Goal: Task Accomplishment & Management: Manage account settings

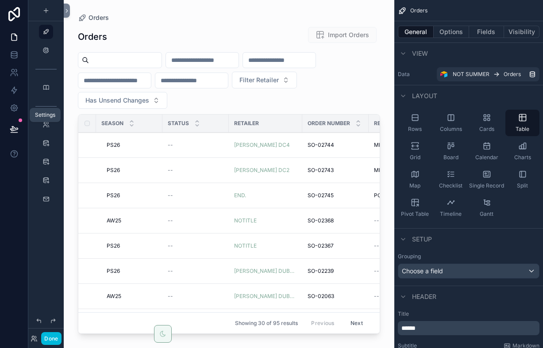
click at [11, 104] on icon at bounding box center [14, 108] width 9 height 9
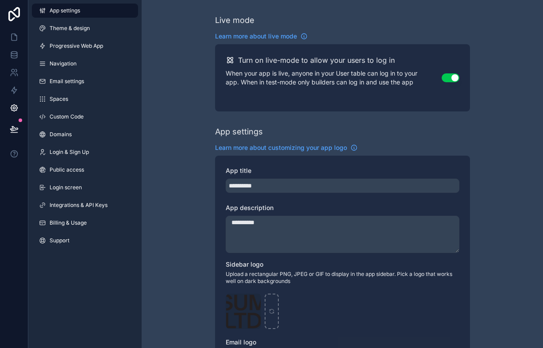
click at [447, 77] on button "Use setting" at bounding box center [451, 77] width 18 height 9
click at [16, 36] on icon at bounding box center [14, 37] width 9 height 9
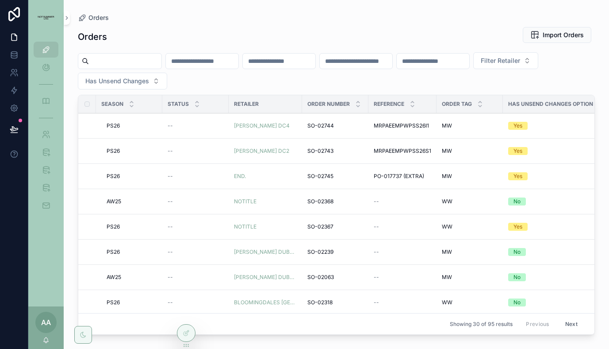
click at [520, 61] on span "Filter Retailer" at bounding box center [500, 60] width 39 height 9
type input "***"
click at [493, 94] on span "I.T" at bounding box center [492, 96] width 8 height 9
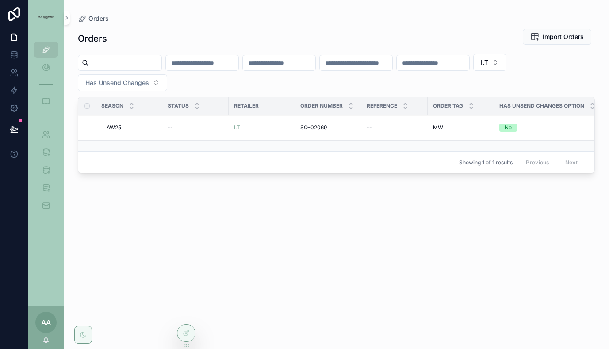
click at [115, 124] on span "AW25" at bounding box center [114, 127] width 15 height 7
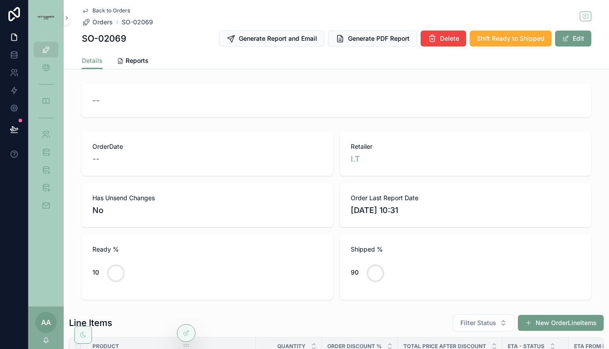
click at [115, 10] on span "Back to Orders" at bounding box center [111, 10] width 38 height 7
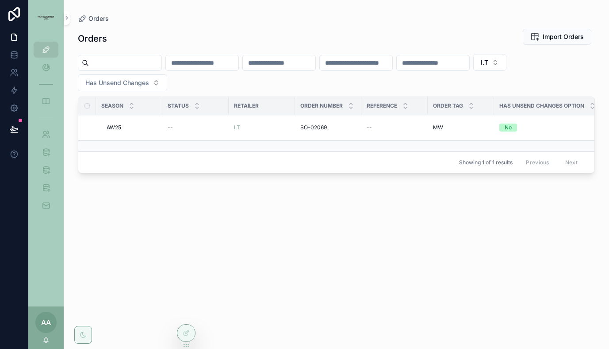
click at [111, 127] on span "AW25" at bounding box center [114, 127] width 15 height 7
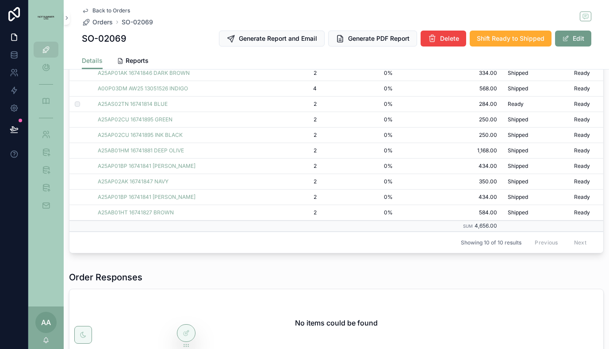
click at [0, 0] on span "Shipped" at bounding box center [0, 0] width 0 height 0
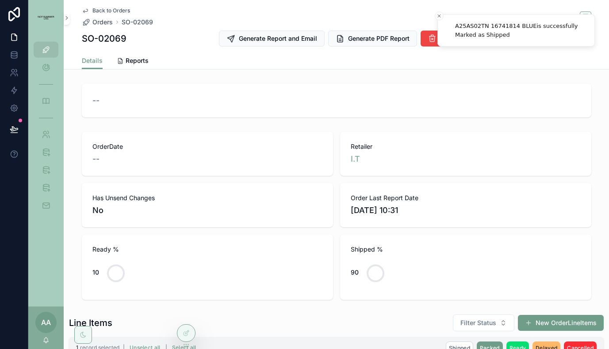
click at [105, 11] on span "Back to Orders" at bounding box center [111, 10] width 38 height 7
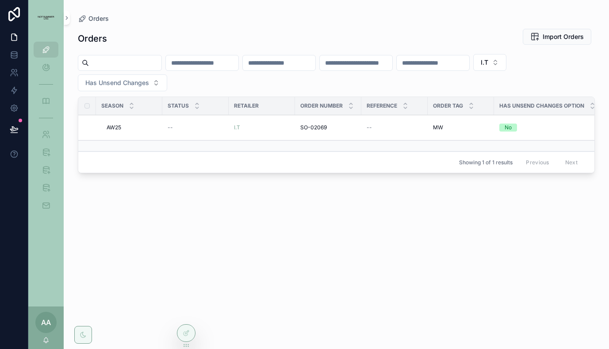
click at [155, 83] on button "Has Unsend Changes" at bounding box center [122, 82] width 89 height 17
click at [207, 90] on div "I.T Has Unsend Changes" at bounding box center [336, 72] width 517 height 37
click at [99, 18] on span "Orders" at bounding box center [98, 18] width 20 height 9
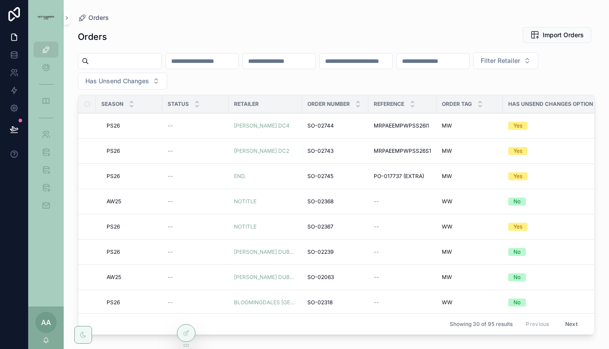
click at [520, 64] on span "Filter Retailer" at bounding box center [500, 60] width 39 height 9
type input "***"
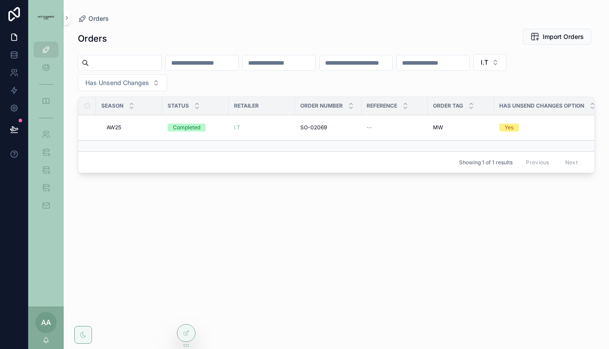
click at [192, 81] on div "I.T Has Unsend Changes" at bounding box center [336, 72] width 517 height 37
click at [149, 84] on button "Has Unsend Changes" at bounding box center [122, 82] width 89 height 17
click at [200, 83] on div "I.T Has Unsend Changes" at bounding box center [336, 72] width 517 height 37
click at [150, 64] on input "scrollable content" at bounding box center [125, 63] width 73 height 12
type input "****"
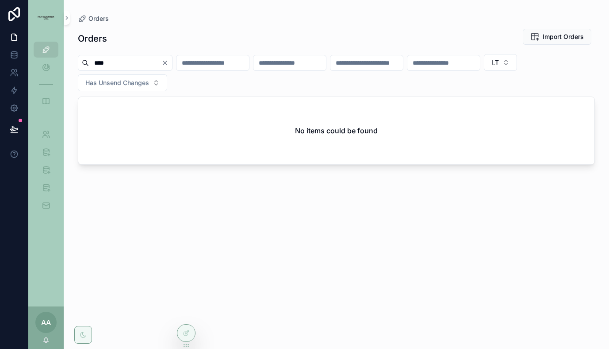
click at [499, 64] on span "I.T" at bounding box center [496, 62] width 8 height 9
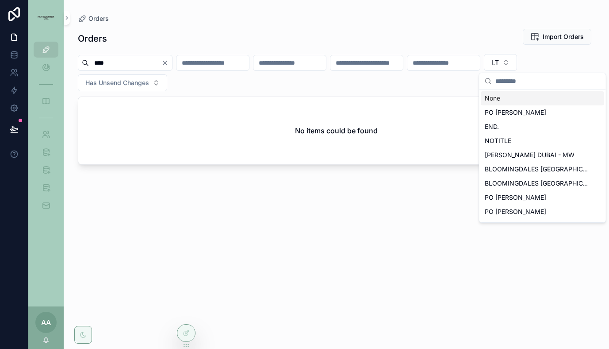
click at [525, 95] on div "None" at bounding box center [542, 98] width 123 height 14
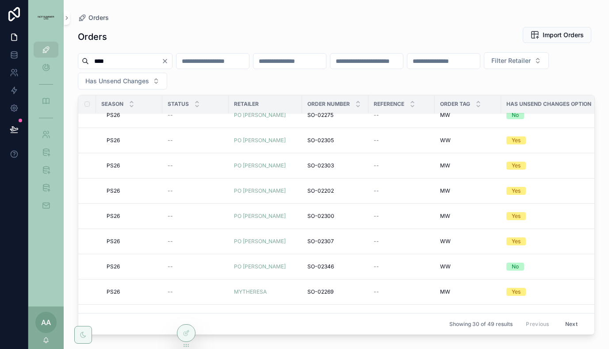
scroll to position [568, 0]
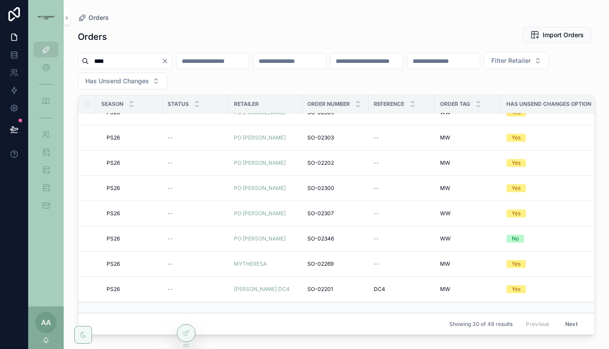
click at [169, 60] on icon "Clear" at bounding box center [165, 61] width 7 height 7
click at [520, 60] on span "Filter Retailer" at bounding box center [500, 60] width 39 height 9
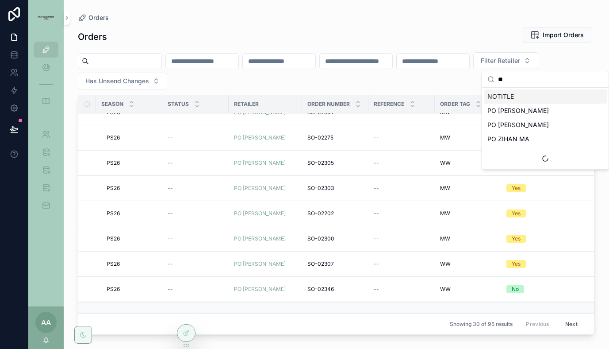
type input "*"
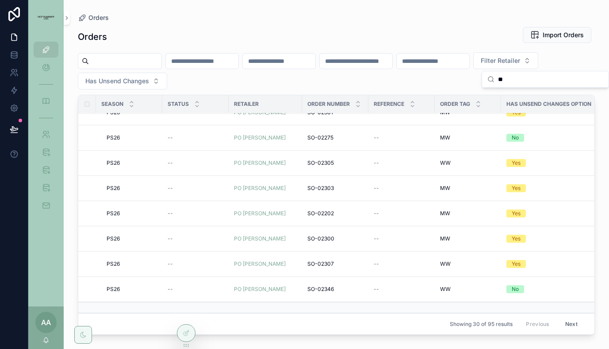
type input "*"
type input "****"
click at [536, 98] on span "MOHAWK GENERAL STORE" at bounding box center [528, 96] width 81 height 9
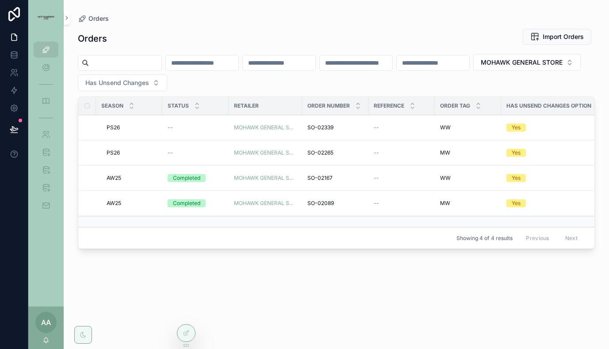
click at [481, 67] on span "MOHAWK GENERAL STORE" at bounding box center [522, 62] width 82 height 9
type input "******"
click at [122, 117] on div "LA GARCONNE" at bounding box center [131, 118] width 123 height 14
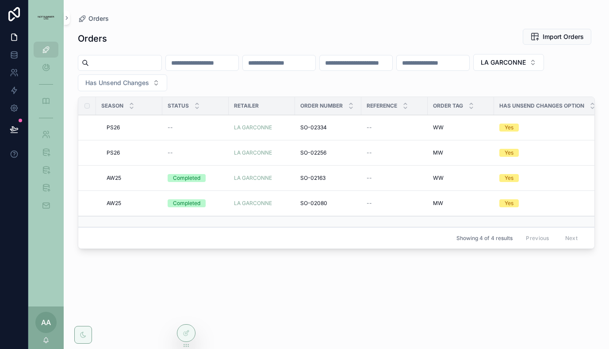
click at [534, 67] on button "LA GARCONNE" at bounding box center [508, 62] width 71 height 17
type input "***"
click at [516, 115] on span "VEN SPACE" at bounding box center [505, 112] width 35 height 9
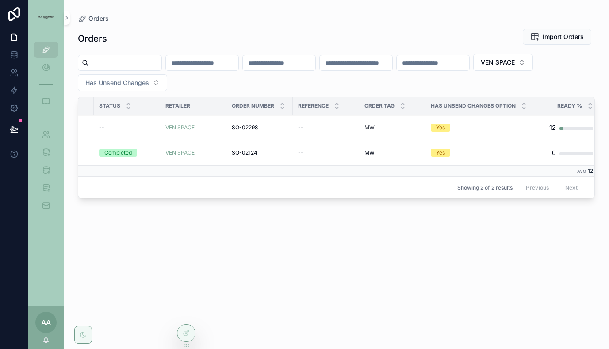
scroll to position [0, 139]
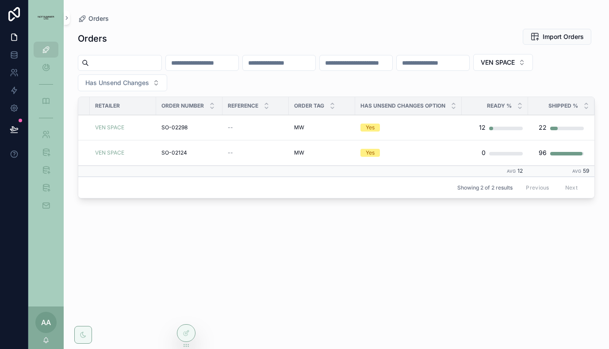
click at [515, 64] on span "VEN SPACE" at bounding box center [498, 62] width 34 height 9
type input "*********"
click at [535, 111] on span "[PERSON_NAME] DC2" at bounding box center [520, 112] width 65 height 9
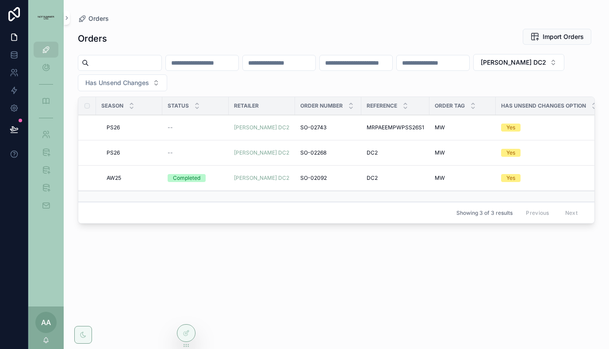
click at [542, 59] on span "[PERSON_NAME] DC2" at bounding box center [513, 62] width 65 height 9
type input "*******"
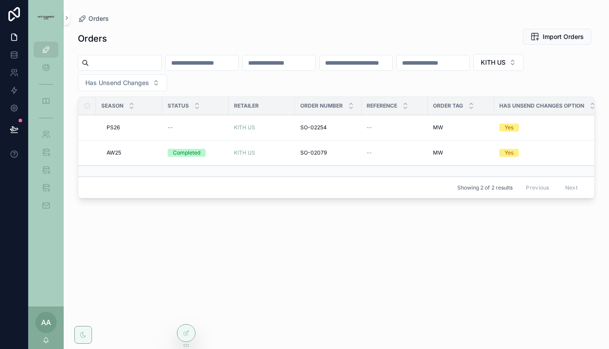
click at [135, 124] on div "PS26 PS26" at bounding box center [132, 127] width 50 height 7
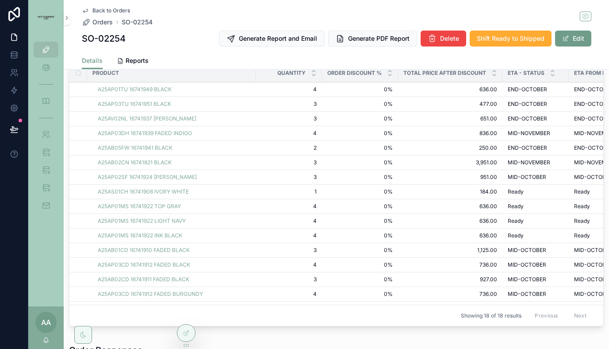
scroll to position [273, 0]
click at [108, 10] on span "Back to Orders" at bounding box center [111, 10] width 38 height 7
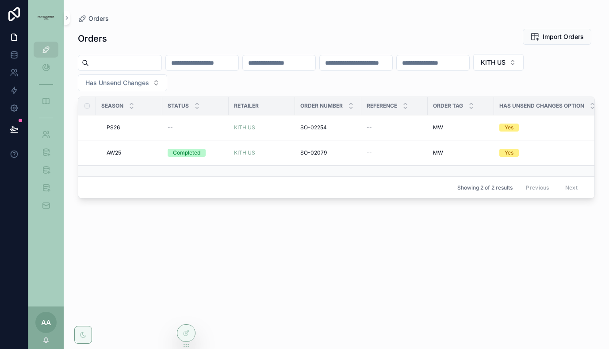
click at [113, 129] on span "PS26" at bounding box center [113, 127] width 13 height 7
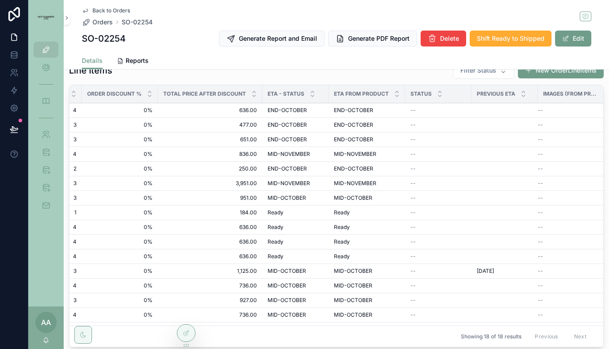
scroll to position [3, 240]
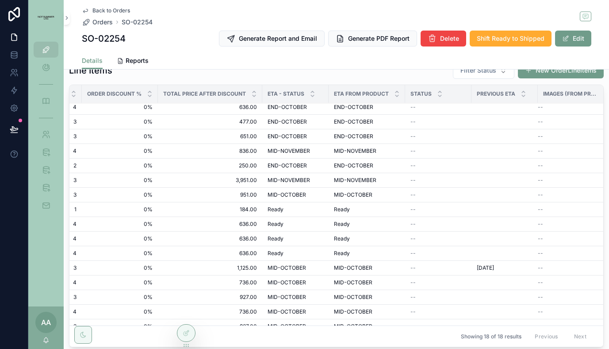
click at [123, 13] on span "Back to Orders" at bounding box center [111, 10] width 38 height 7
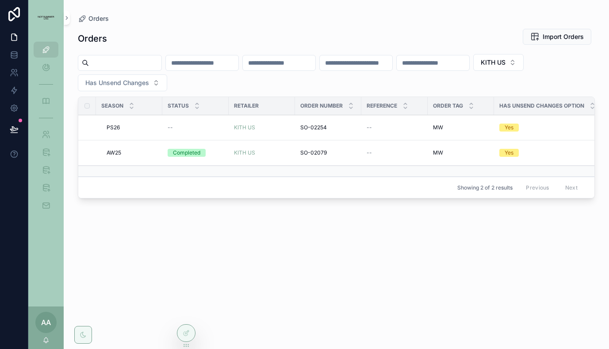
click at [506, 66] on span "KITH US" at bounding box center [493, 62] width 25 height 9
type input "***"
click at [513, 98] on div "END." at bounding box center [540, 98] width 123 height 14
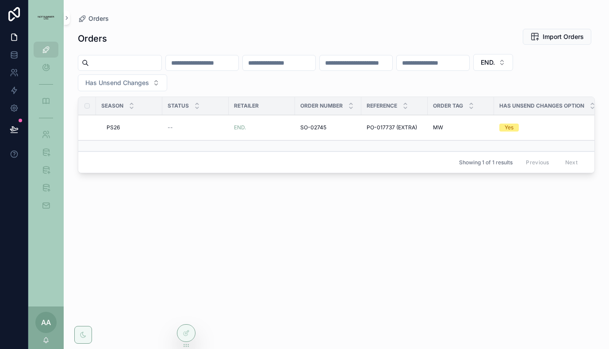
click at [495, 65] on span "END." at bounding box center [488, 62] width 14 height 9
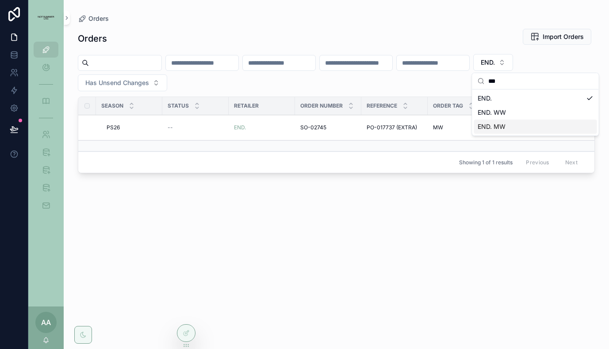
type input "***"
click at [504, 126] on span "END. MW" at bounding box center [492, 126] width 28 height 9
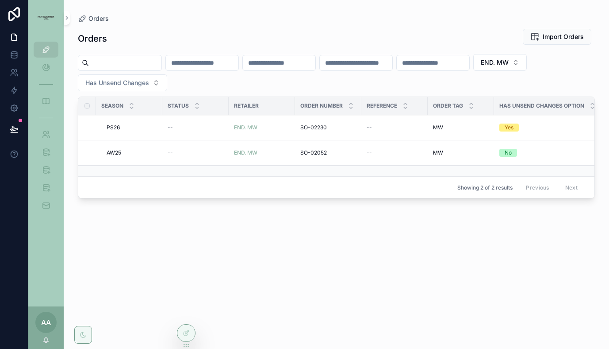
click at [111, 151] on span "AW25" at bounding box center [114, 152] width 15 height 7
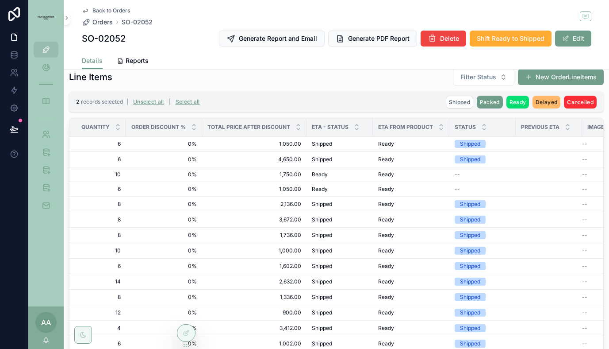
scroll to position [0, 240]
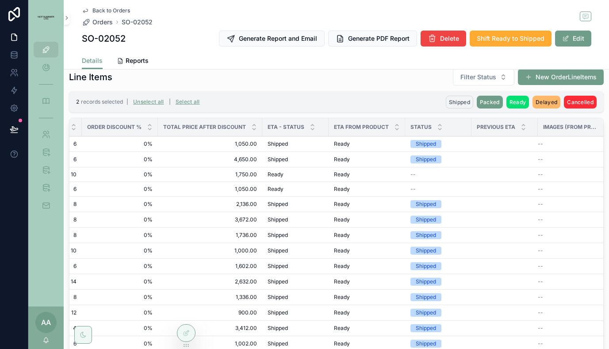
click at [454, 103] on span "Shipped" at bounding box center [459, 102] width 21 height 7
click at [504, 85] on icon "scrollable content" at bounding box center [503, 84] width 7 height 7
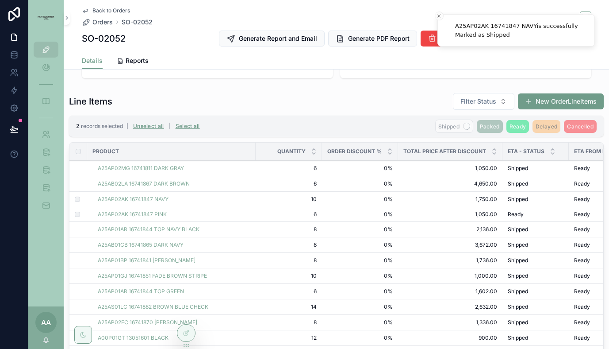
scroll to position [219, 0]
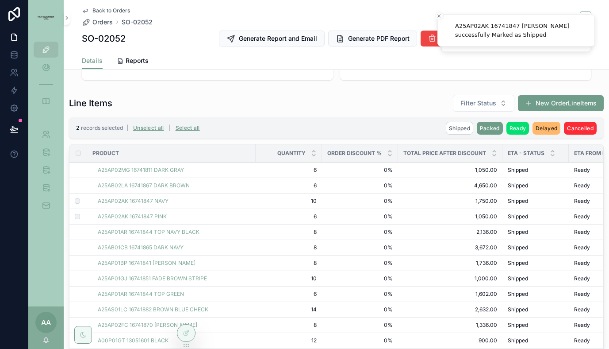
click at [113, 10] on span "Back to Orders" at bounding box center [111, 10] width 38 height 7
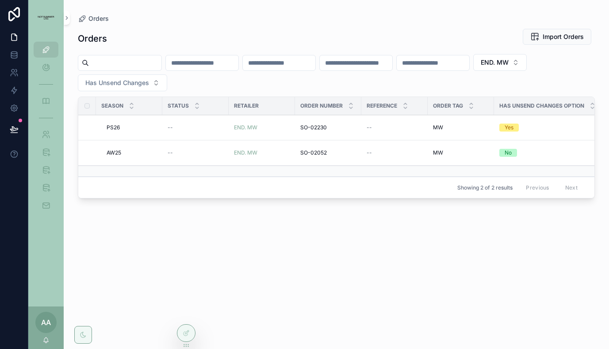
click at [115, 128] on span "PS26" at bounding box center [113, 127] width 13 height 7
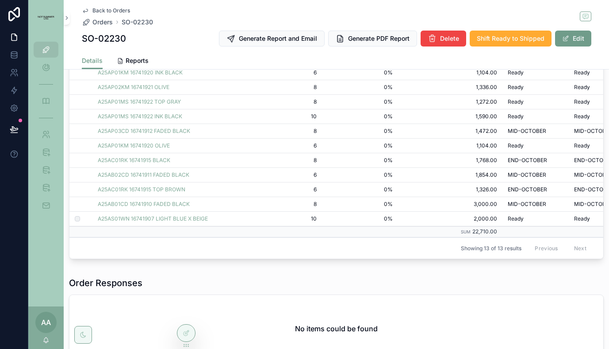
scroll to position [323, 0]
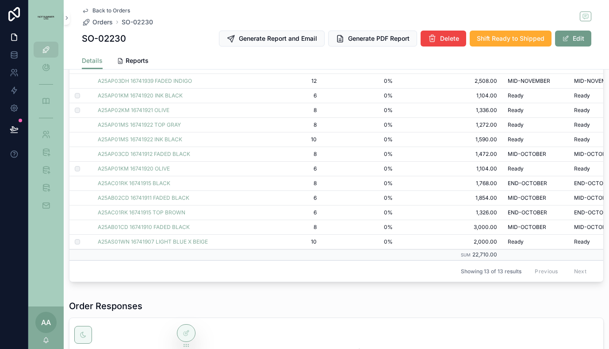
click at [338, 151] on span "0%" at bounding box center [359, 153] width 65 height 7
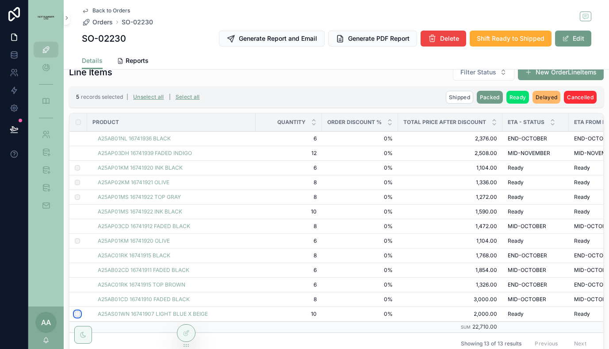
scroll to position [194, 0]
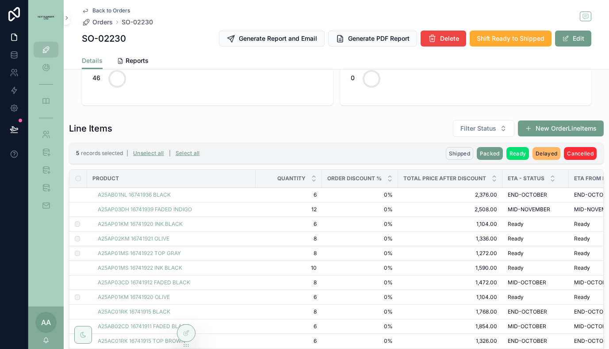
click at [457, 154] on span "Shipped" at bounding box center [459, 153] width 21 height 7
click at [504, 133] on icon "scrollable content" at bounding box center [503, 136] width 7 height 7
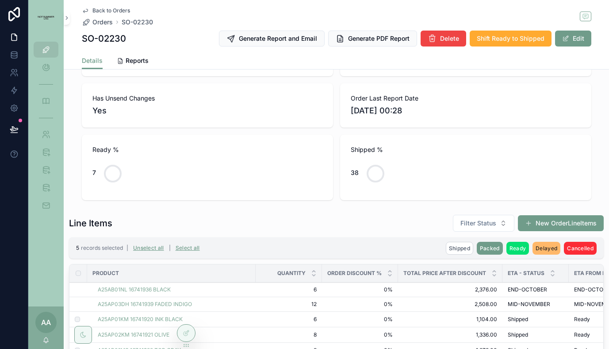
scroll to position [89, 0]
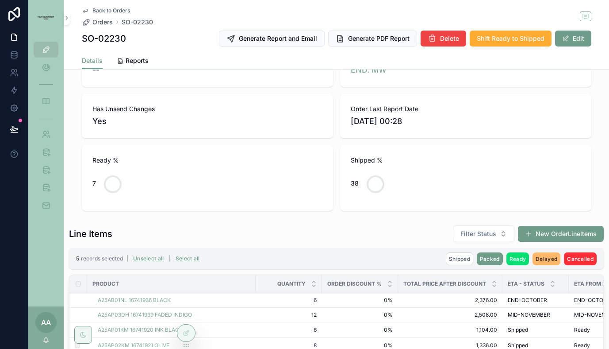
click at [116, 8] on span "Back to Orders" at bounding box center [111, 10] width 38 height 7
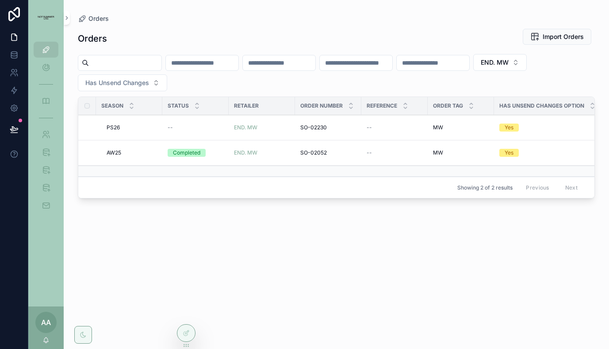
click at [527, 67] on button "END. MW" at bounding box center [500, 62] width 54 height 17
type input "***"
click at [532, 112] on div "END. WW" at bounding box center [542, 112] width 123 height 14
click at [116, 126] on span "PS26" at bounding box center [113, 127] width 13 height 7
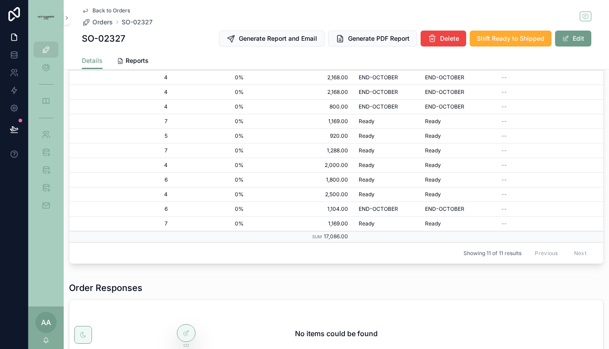
scroll to position [233, 0]
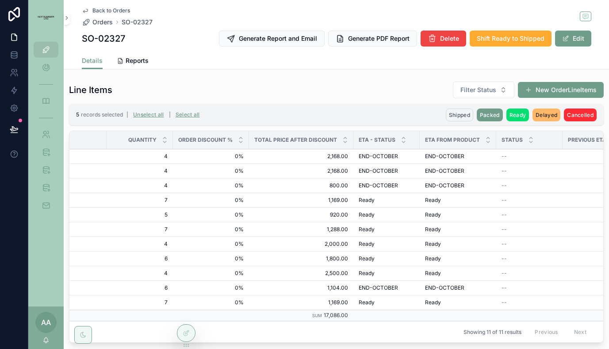
click at [454, 115] on span "Shipped" at bounding box center [459, 115] width 21 height 7
click at [503, 100] on icon "scrollable content" at bounding box center [503, 97] width 7 height 7
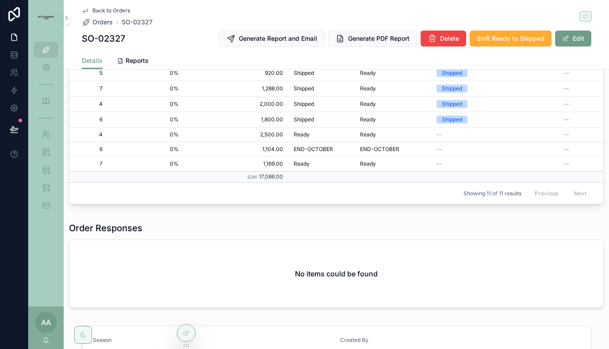
scroll to position [0, 240]
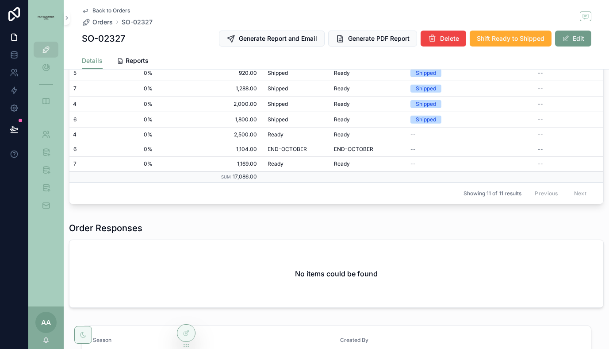
click at [0, 0] on span "Shipped" at bounding box center [0, 0] width 0 height 0
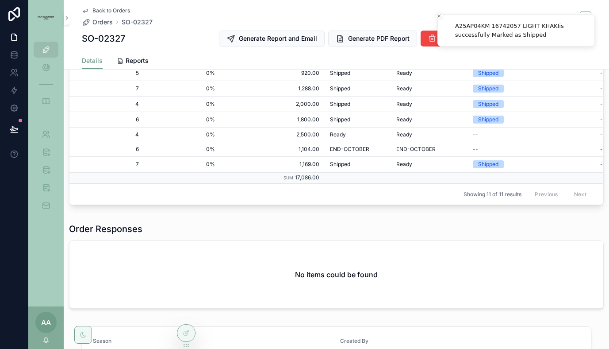
scroll to position [0, 0]
